Goal: Navigation & Orientation: Find specific page/section

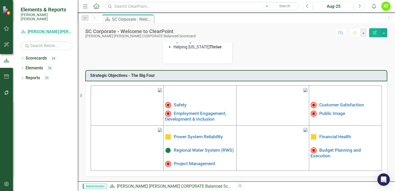
scroll to position [158, 0]
click at [178, 102] on link "Safety" at bounding box center [180, 104] width 13 height 5
click at [327, 102] on link "Customer Satisfaction" at bounding box center [342, 104] width 45 height 5
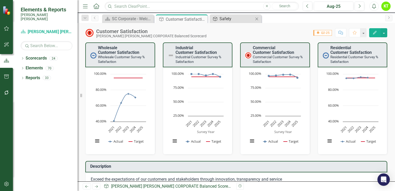
click at [219, 17] on link "Objective Safety" at bounding box center [232, 19] width 43 height 6
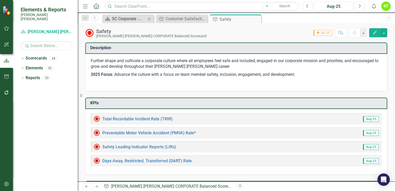
click at [134, 21] on div "SC Corporate - Welcome to ClearPoint" at bounding box center [129, 19] width 34 height 6
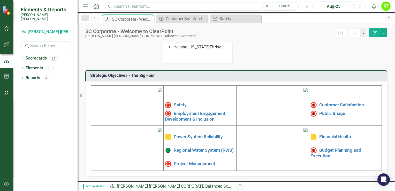
scroll to position [158, 0]
click at [189, 161] on link "Project Management" at bounding box center [195, 163] width 42 height 5
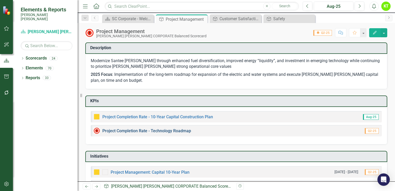
click at [174, 131] on link "Project Completion Rate - Technology Roadmap" at bounding box center [146, 130] width 89 height 5
